Goal: Register for event/course

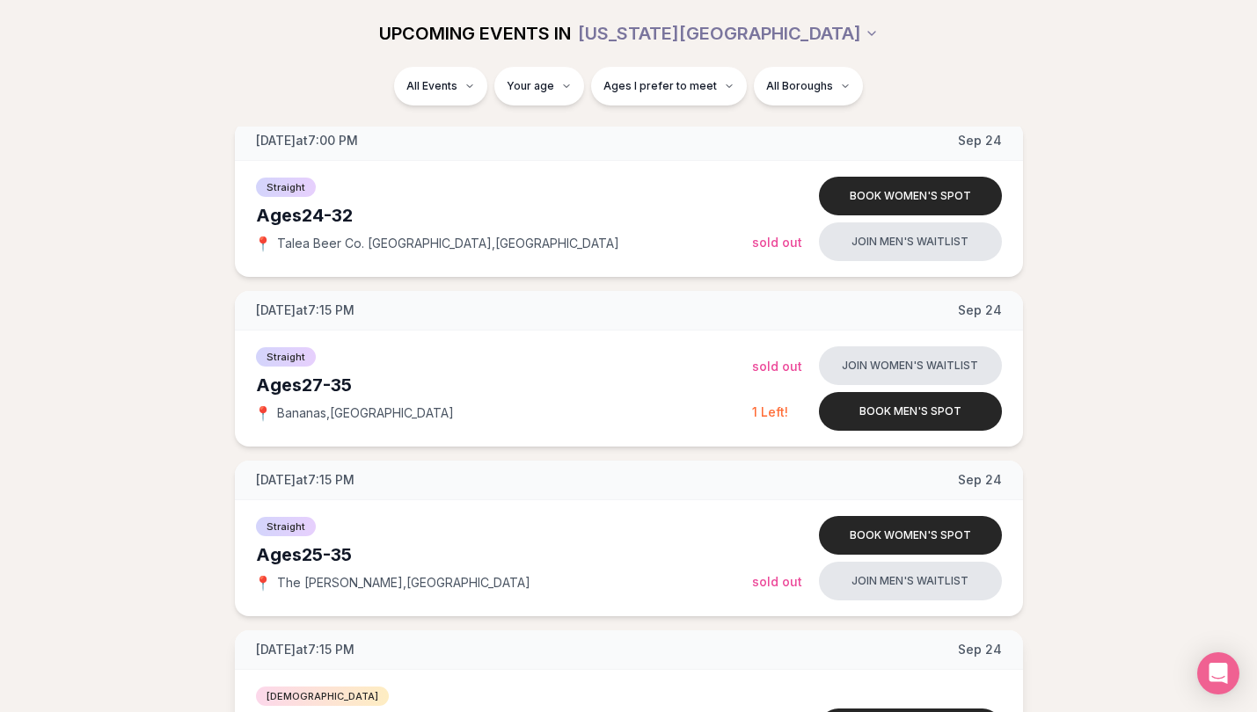
scroll to position [885, 0]
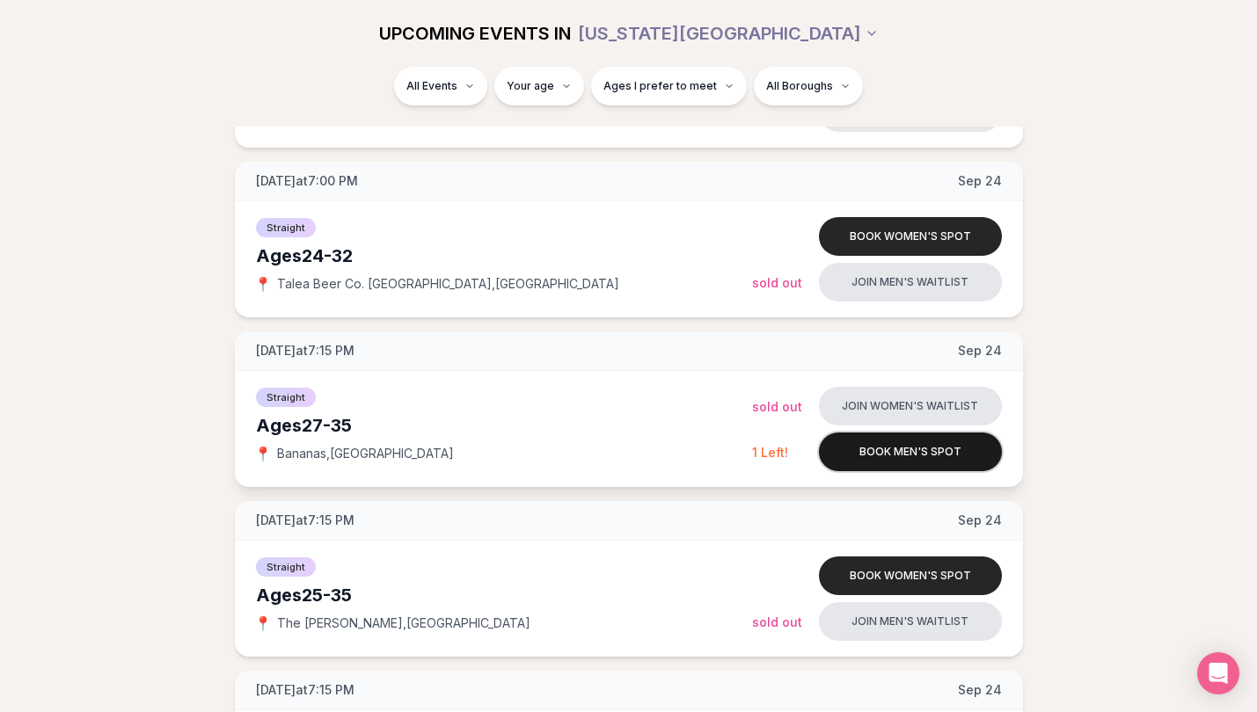
click at [883, 456] on button "Book men's spot" at bounding box center [910, 452] width 183 height 39
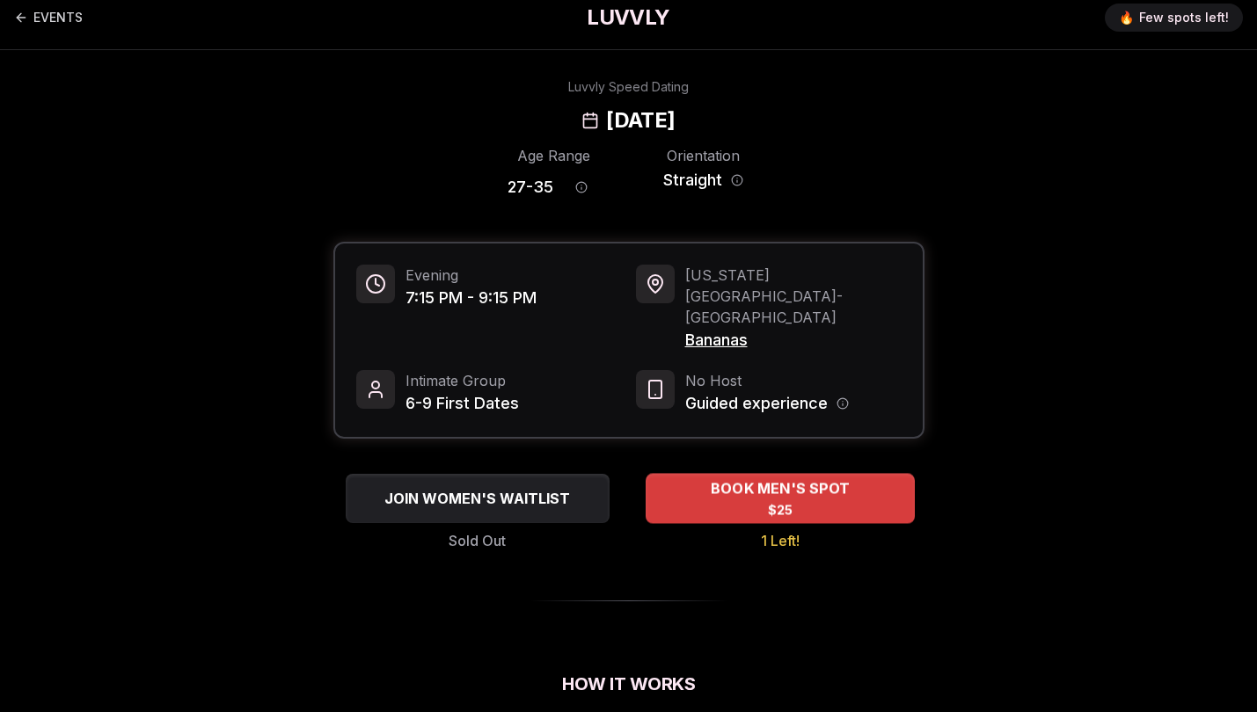
click at [834, 478] on span "BOOK MEN'S SPOT" at bounding box center [779, 488] width 146 height 21
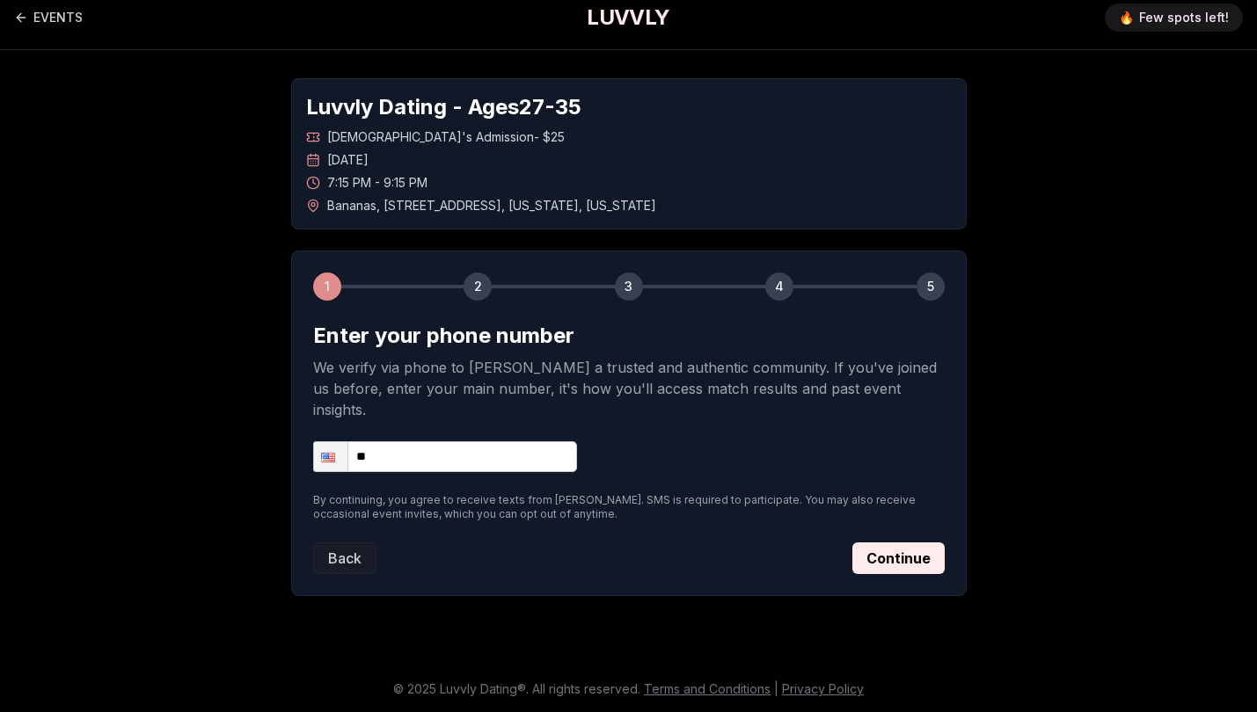
click at [490, 441] on input "**" at bounding box center [445, 456] width 264 height 31
type input "**********"
click at [547, 543] on div "Back Continue" at bounding box center [628, 559] width 631 height 32
click at [901, 550] on button "Continue" at bounding box center [898, 559] width 92 height 32
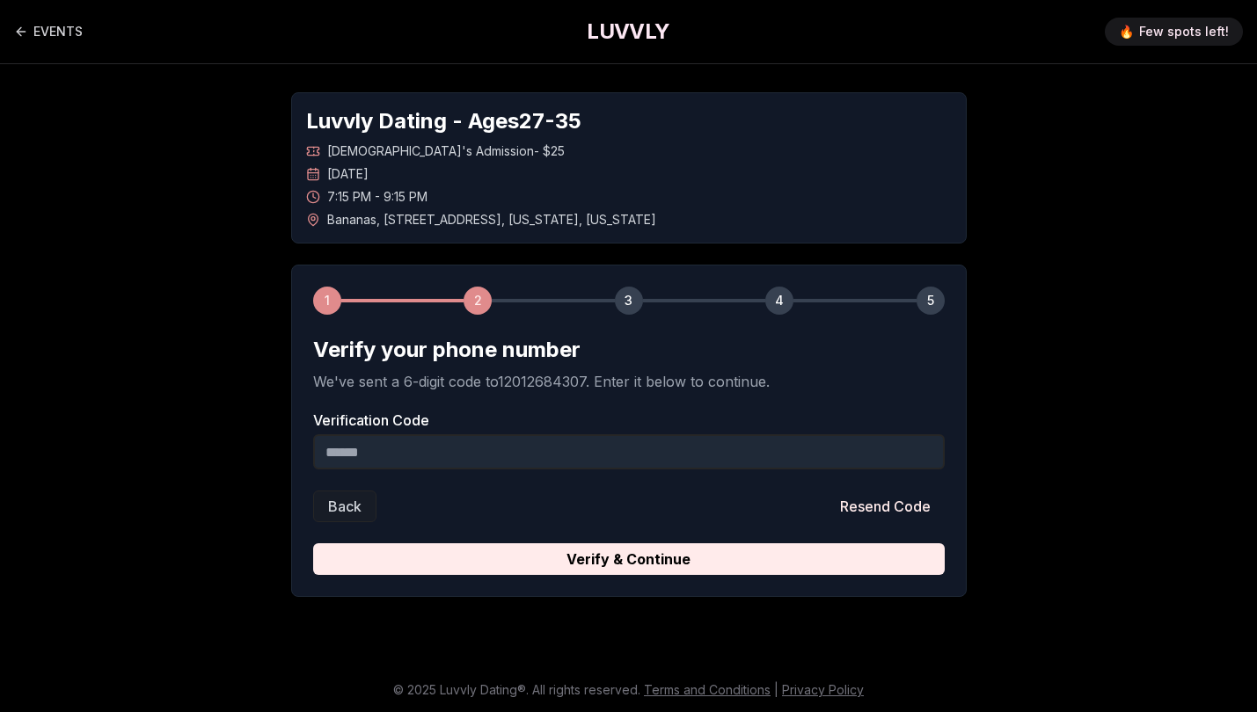
click at [553, 445] on input "Verification Code" at bounding box center [628, 451] width 631 height 35
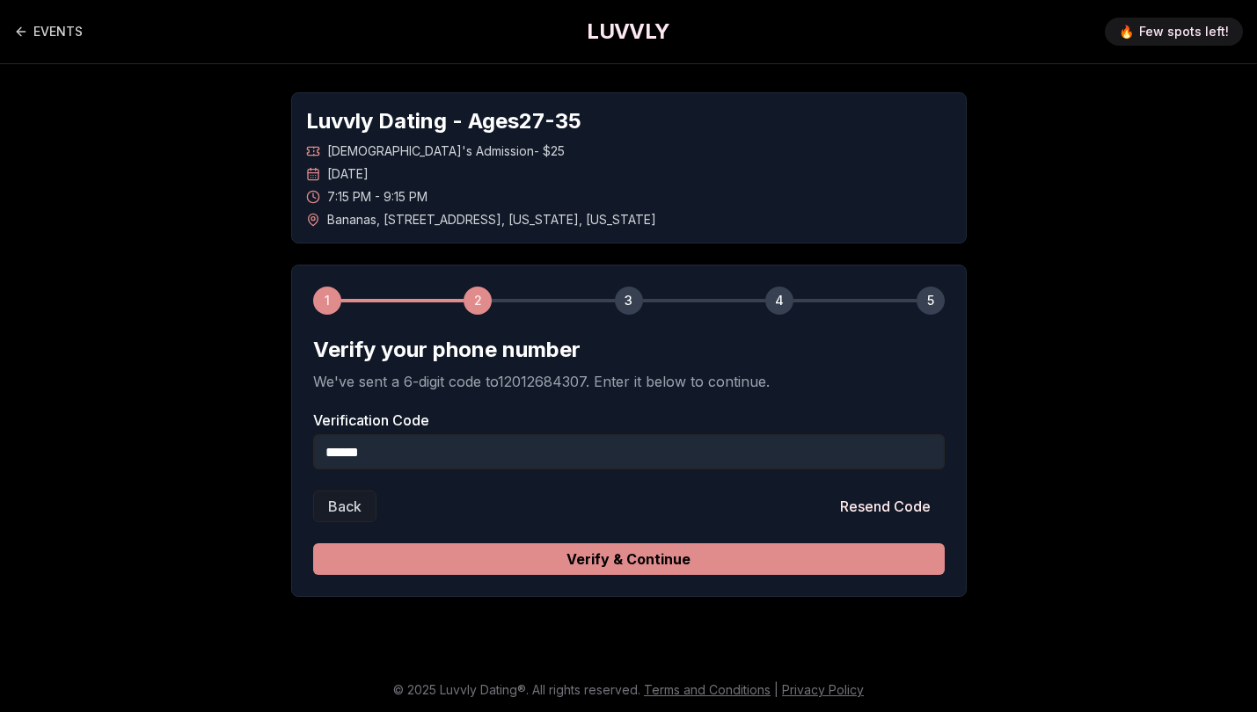
type input "******"
click at [615, 554] on button "Verify & Continue" at bounding box center [628, 559] width 631 height 32
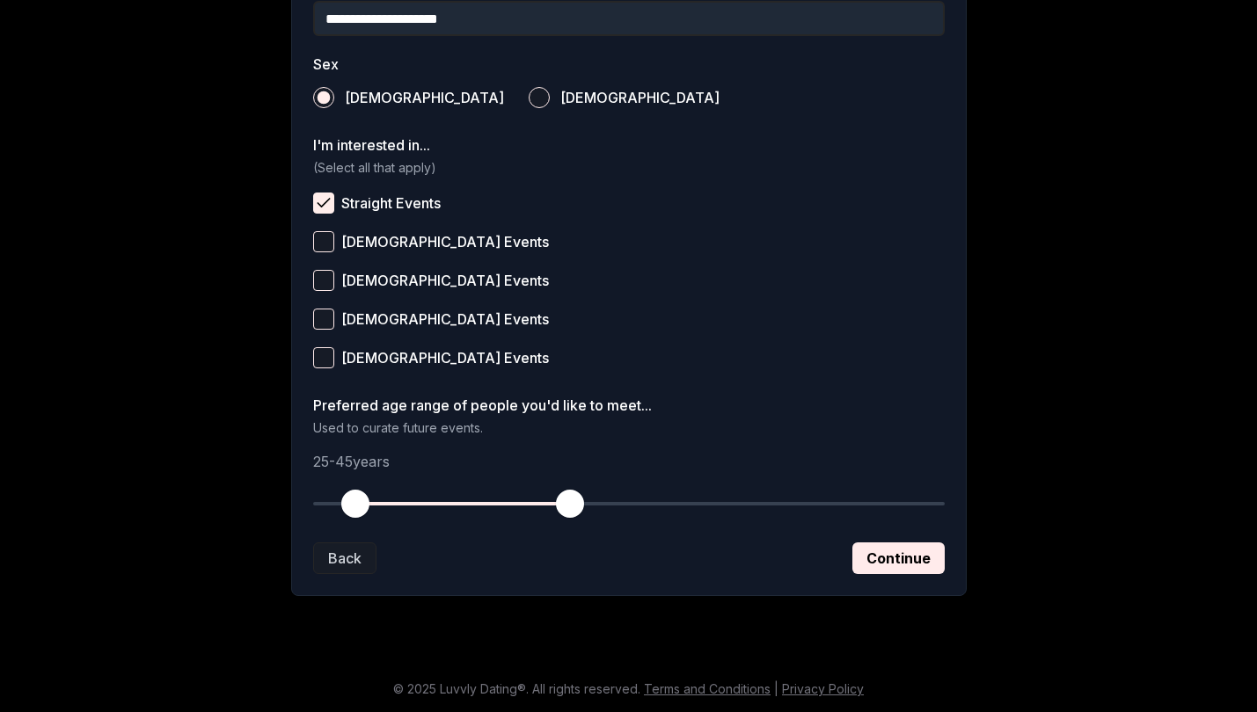
scroll to position [613, 0]
click at [908, 561] on button "Continue" at bounding box center [898, 559] width 92 height 32
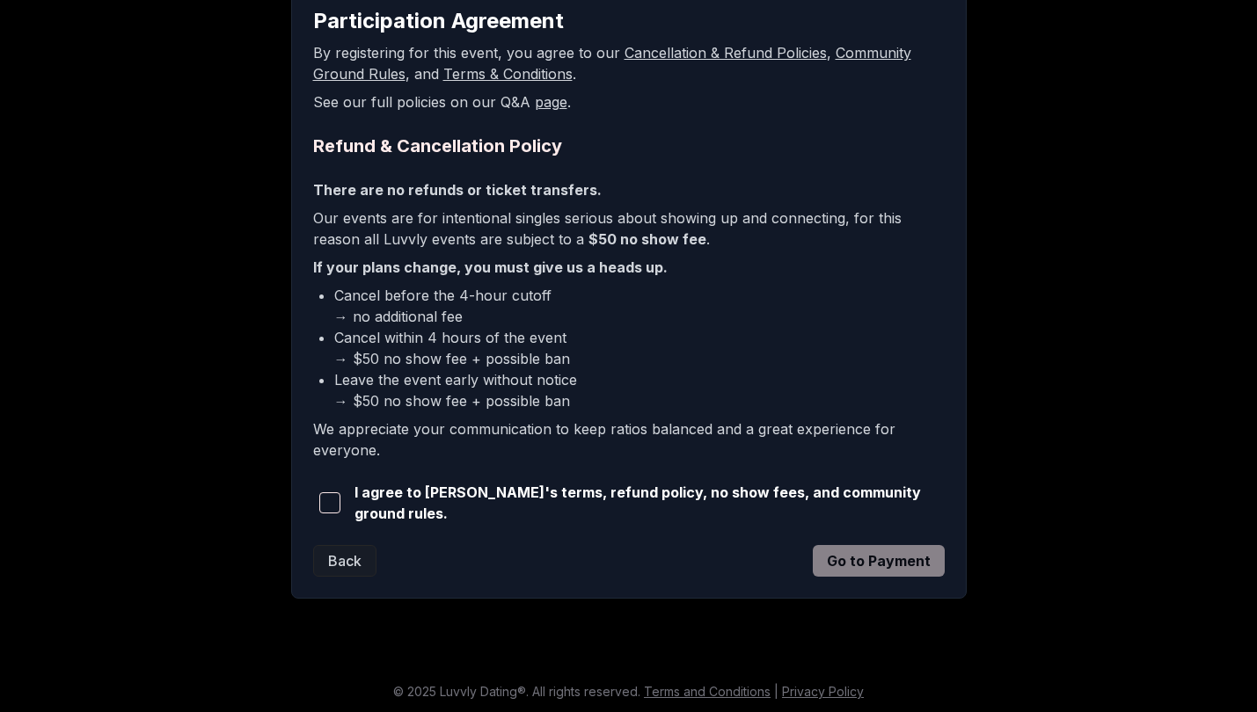
scroll to position [328, 0]
click at [415, 487] on div "I agree to [PERSON_NAME]'s terms, refund policy, no show fees, and community gr…" at bounding box center [628, 504] width 631 height 42
click at [419, 499] on span "I agree to [PERSON_NAME]'s terms, refund policy, no show fees, and community gr…" at bounding box center [649, 504] width 590 height 42
click at [431, 514] on div "I agree to [PERSON_NAME]'s terms, refund policy, no show fees, and community gr…" at bounding box center [628, 504] width 631 height 42
click at [340, 504] on span "button" at bounding box center [329, 503] width 21 height 21
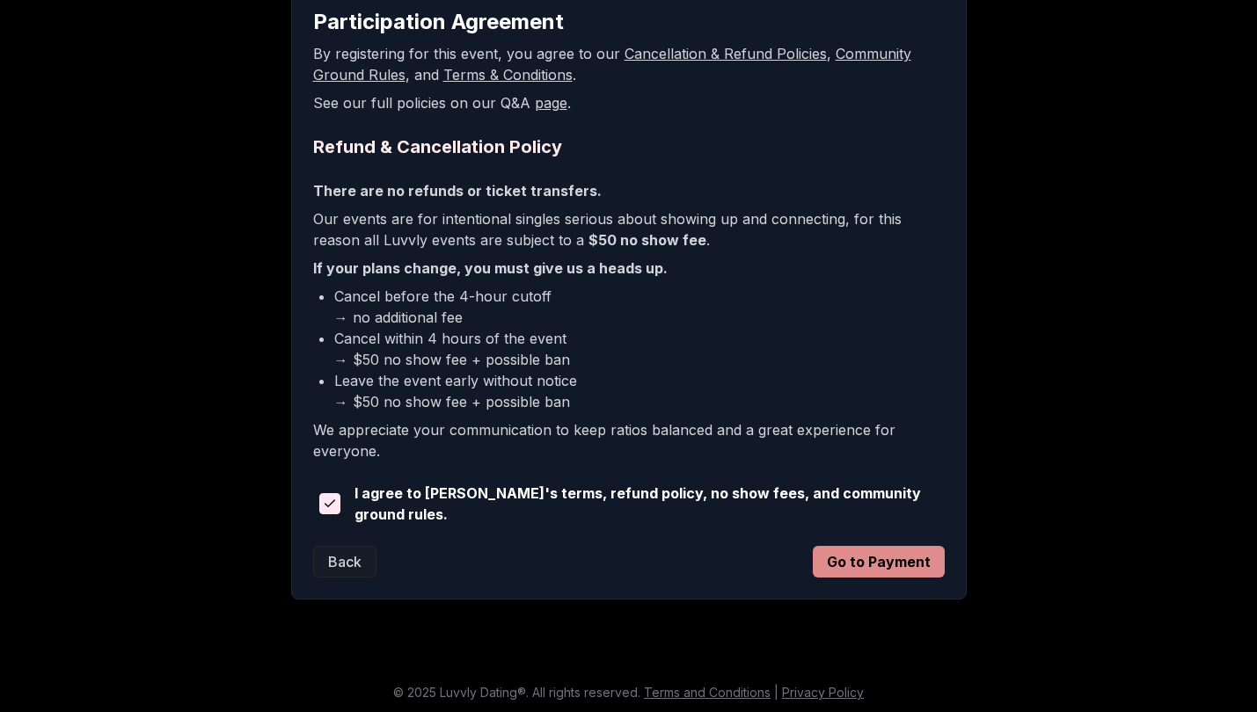
click at [896, 564] on button "Go to Payment" at bounding box center [878, 562] width 132 height 32
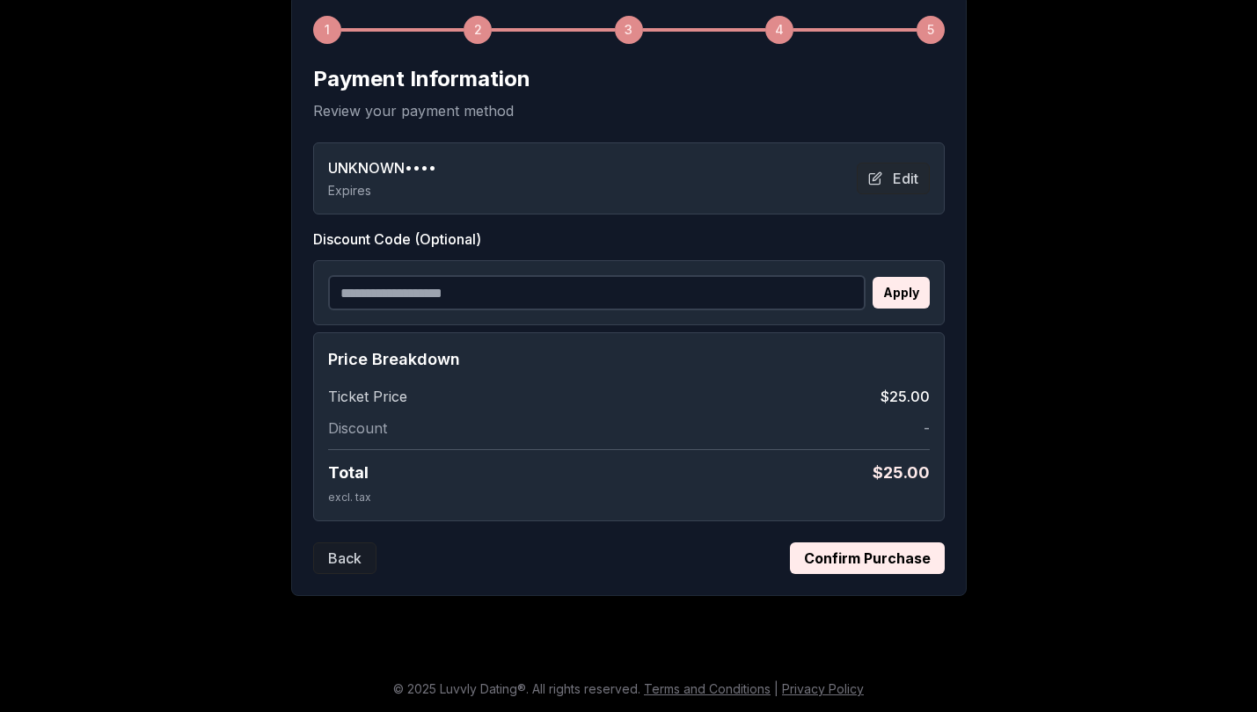
scroll to position [271, 0]
click at [850, 564] on button "Confirm Purchase" at bounding box center [867, 559] width 155 height 32
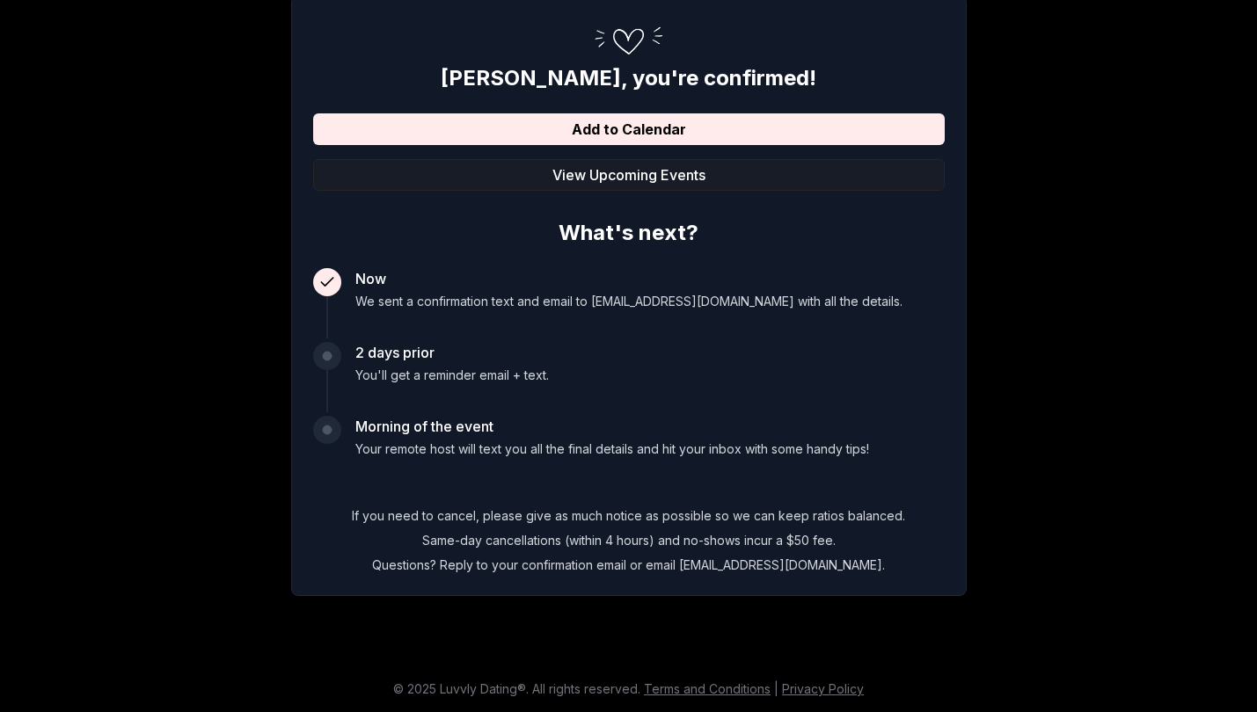
scroll to position [269, 0]
